Goal: Find specific page/section: Find specific page/section

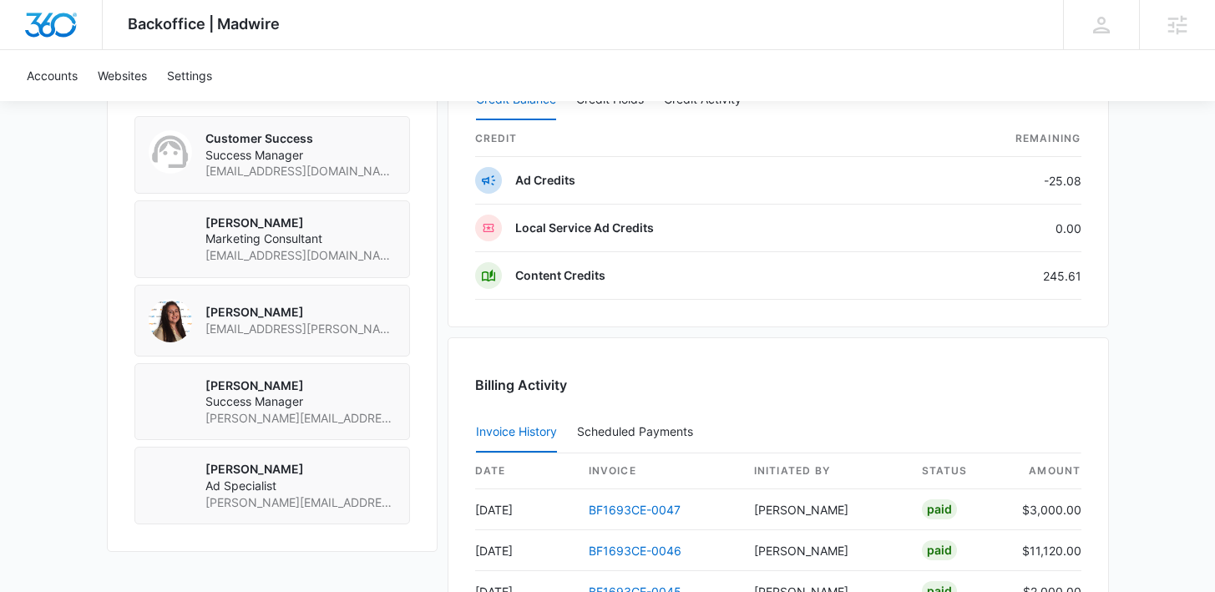
scroll to position [1390, 0]
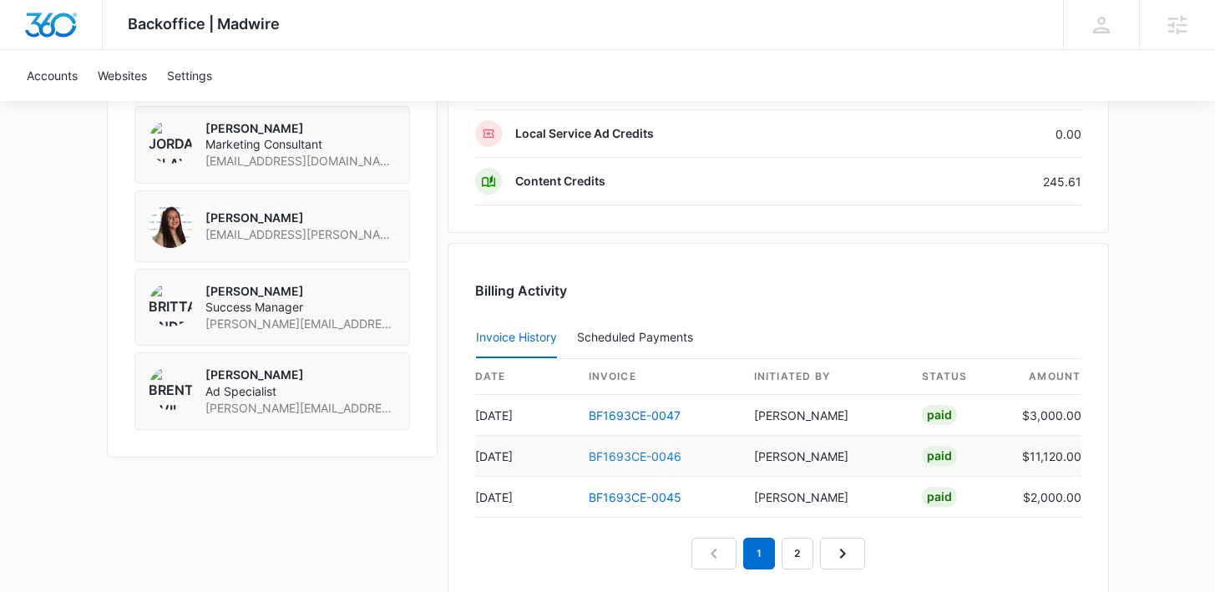
click at [614, 455] on link "BF1693CE-0046" at bounding box center [634, 456] width 93 height 14
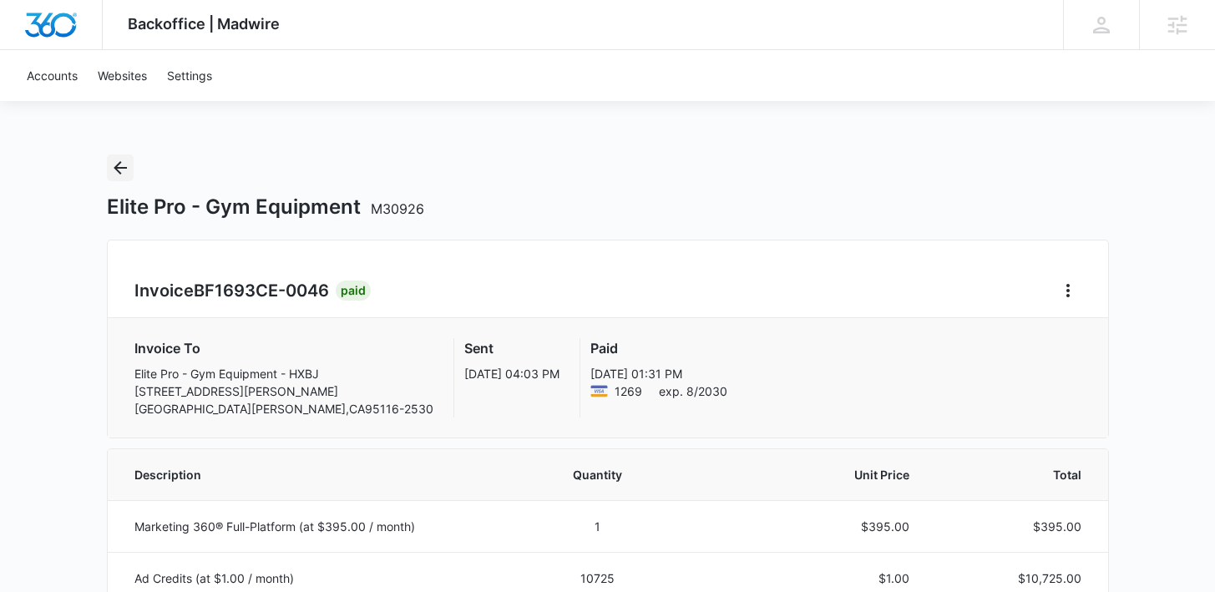
click at [129, 171] on icon "Back" at bounding box center [120, 168] width 20 height 20
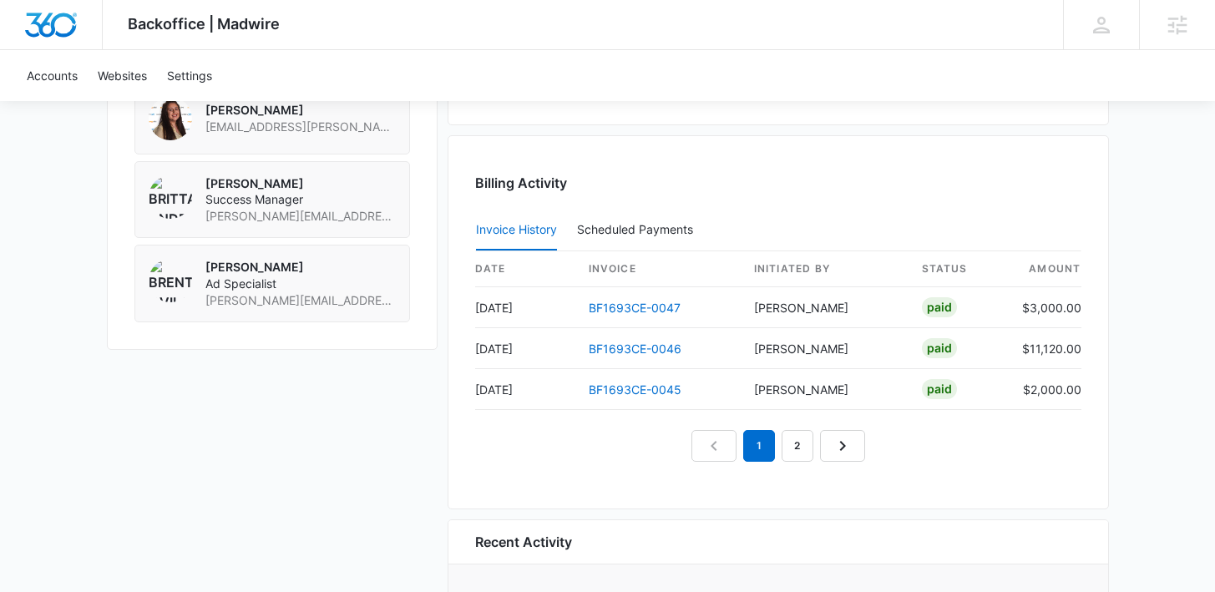
scroll to position [1503, 0]
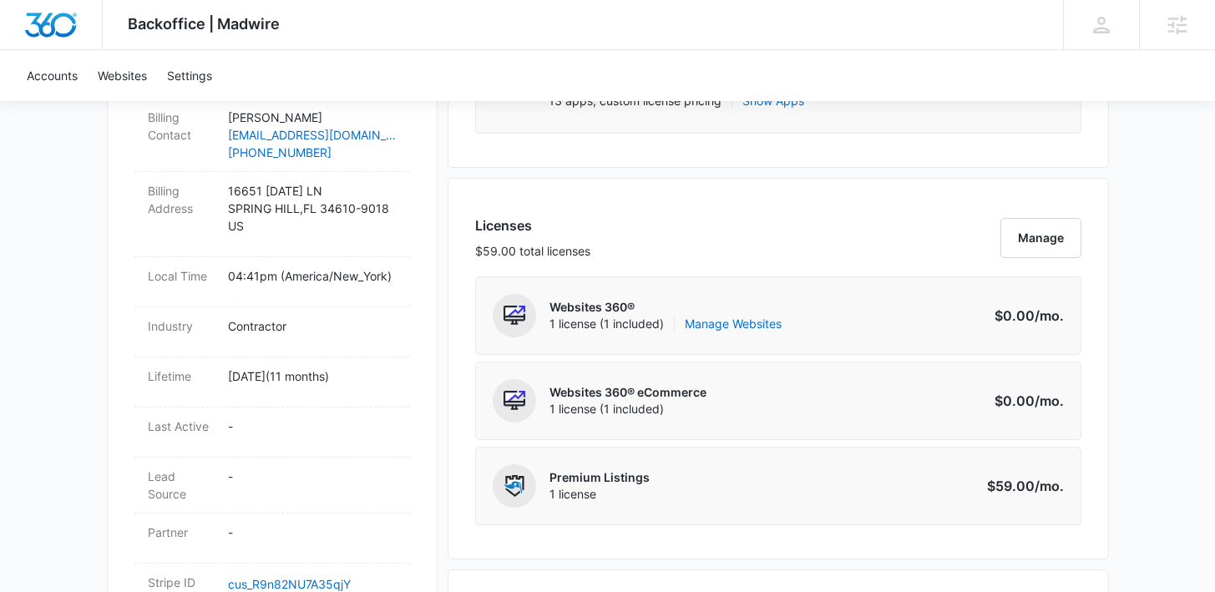
scroll to position [933, 0]
